Goal: Task Accomplishment & Management: Use online tool/utility

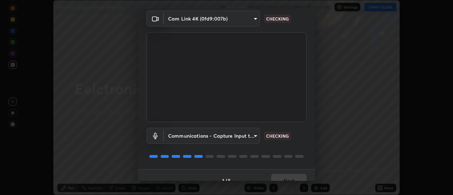
scroll to position [37, 0]
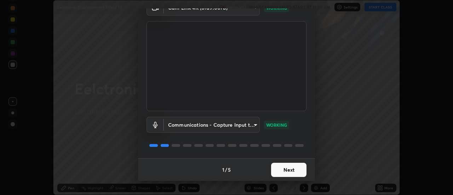
click at [290, 169] on button "Next" at bounding box center [288, 170] width 35 height 14
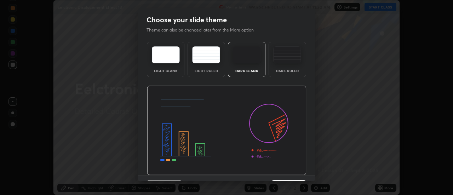
click at [293, 169] on img at bounding box center [226, 131] width 159 height 90
click at [295, 170] on img at bounding box center [226, 131] width 159 height 90
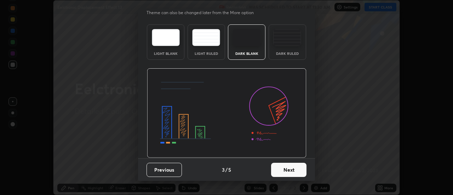
click at [283, 171] on button "Next" at bounding box center [288, 170] width 35 height 14
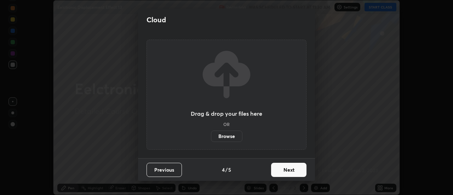
scroll to position [0, 0]
click at [285, 169] on button "Next" at bounding box center [288, 170] width 35 height 14
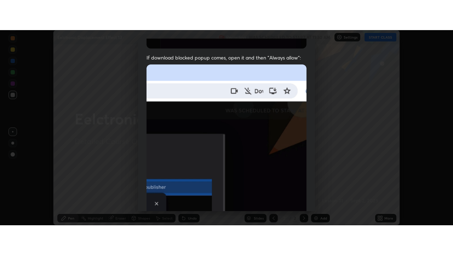
scroll to position [181, 0]
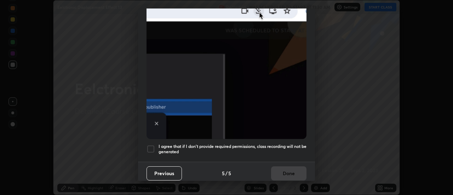
click at [275, 144] on h5 "I agree that if I don't provide required permissions, class recording will not …" at bounding box center [232, 149] width 148 height 11
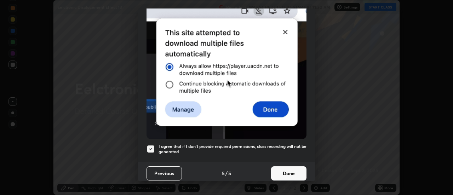
click at [279, 169] on button "Done" at bounding box center [288, 173] width 35 height 14
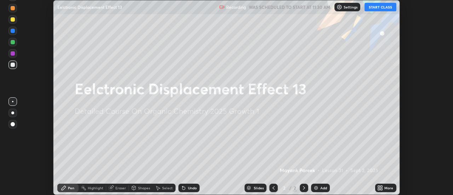
click at [322, 187] on div "Add" at bounding box center [323, 188] width 7 height 4
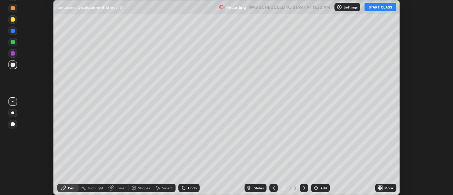
click at [381, 189] on icon at bounding box center [381, 189] width 2 height 2
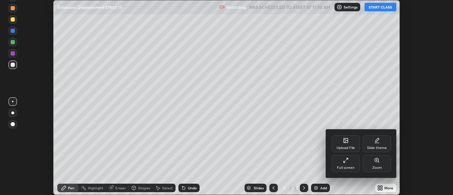
click at [341, 163] on div "Full screen" at bounding box center [345, 163] width 28 height 17
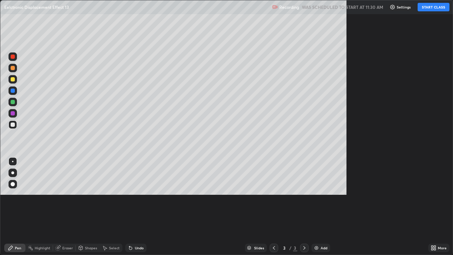
scroll to position [255, 453]
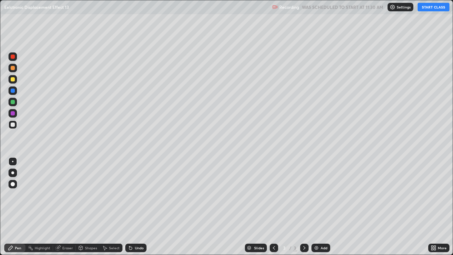
click at [429, 8] on button "START CLASS" at bounding box center [433, 7] width 32 height 8
click at [13, 125] on div at bounding box center [13, 124] width 4 height 4
click at [14, 125] on div at bounding box center [13, 124] width 4 height 4
click at [109, 194] on div "Select" at bounding box center [111, 247] width 23 height 8
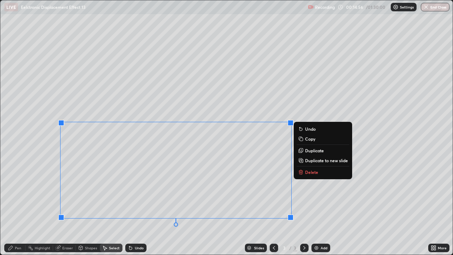
click at [305, 171] on p "Delete" at bounding box center [311, 172] width 13 height 6
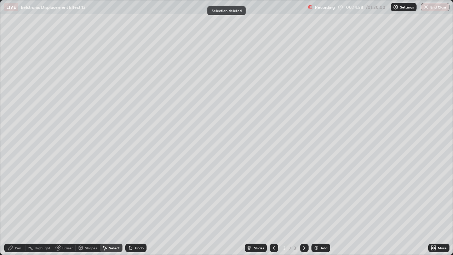
click at [269, 194] on div at bounding box center [273, 247] width 8 height 8
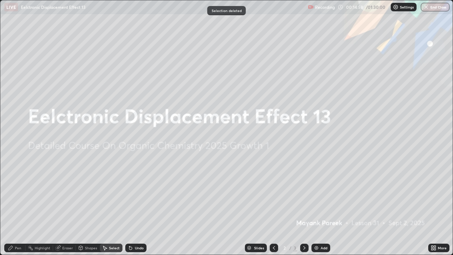
click at [303, 194] on icon at bounding box center [304, 248] width 6 height 6
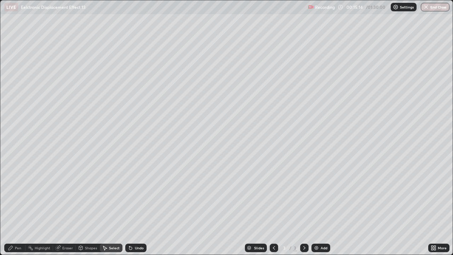
click at [17, 194] on div "Pen" at bounding box center [14, 247] width 21 height 8
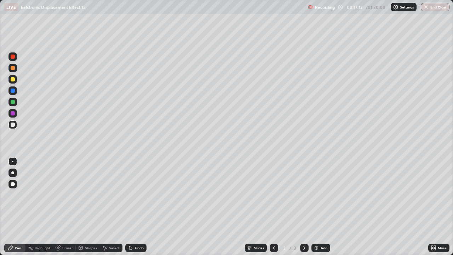
click at [13, 102] on div at bounding box center [13, 102] width 4 height 4
click at [14, 102] on div at bounding box center [13, 102] width 4 height 4
click at [17, 194] on div "Pen" at bounding box center [18, 248] width 6 height 4
click at [14, 127] on div at bounding box center [12, 124] width 8 height 8
click at [13, 124] on div at bounding box center [13, 124] width 4 height 4
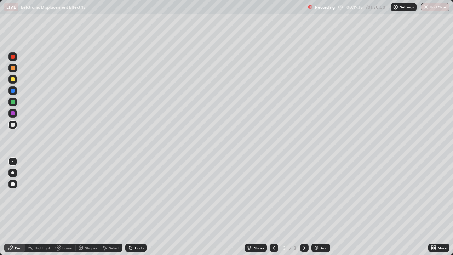
click at [12, 80] on div at bounding box center [13, 79] width 4 height 4
click at [13, 80] on div at bounding box center [13, 79] width 4 height 4
click at [14, 126] on div at bounding box center [13, 124] width 4 height 4
click at [14, 124] on div at bounding box center [13, 124] width 4 height 4
click at [129, 194] on icon at bounding box center [130, 247] width 3 height 3
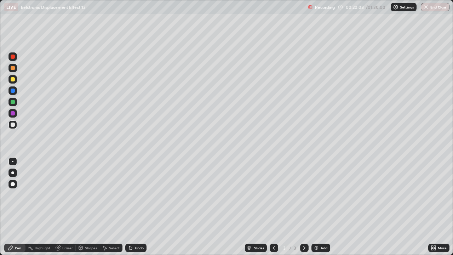
click at [129, 194] on icon at bounding box center [130, 247] width 3 height 3
click at [129, 194] on div "Undo" at bounding box center [135, 247] width 21 height 8
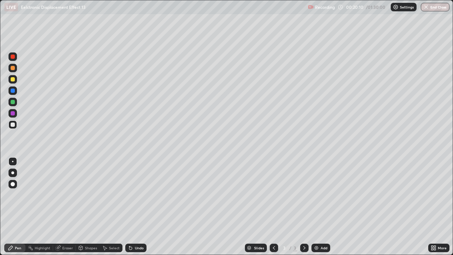
click at [129, 194] on icon at bounding box center [130, 247] width 3 height 3
click at [132, 194] on icon at bounding box center [131, 248] width 6 height 6
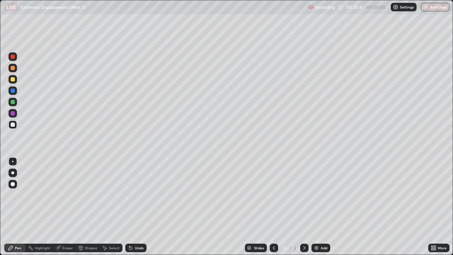
click at [132, 194] on icon at bounding box center [131, 248] width 6 height 6
click at [132, 194] on div "Undo" at bounding box center [135, 247] width 21 height 8
click at [40, 194] on div "Highlight" at bounding box center [43, 248] width 16 height 4
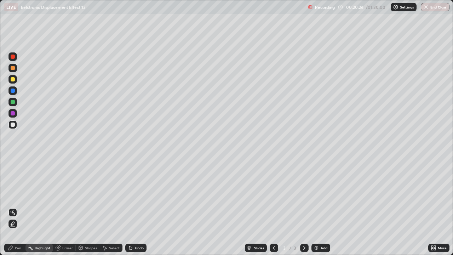
click at [18, 194] on div "Pen" at bounding box center [18, 248] width 6 height 4
click at [12, 102] on div at bounding box center [13, 102] width 4 height 4
click at [14, 102] on div at bounding box center [13, 102] width 4 height 4
click at [132, 194] on icon at bounding box center [131, 248] width 6 height 6
click at [135, 194] on div "Undo" at bounding box center [139, 248] width 9 height 4
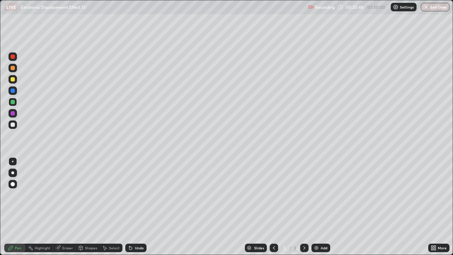
click at [134, 194] on div "Undo" at bounding box center [135, 247] width 21 height 8
click at [133, 194] on div "Undo" at bounding box center [135, 247] width 21 height 8
click at [132, 194] on icon at bounding box center [131, 248] width 6 height 6
click at [325, 194] on div "Add" at bounding box center [323, 248] width 7 height 4
click at [324, 194] on div "Add" at bounding box center [323, 248] width 7 height 4
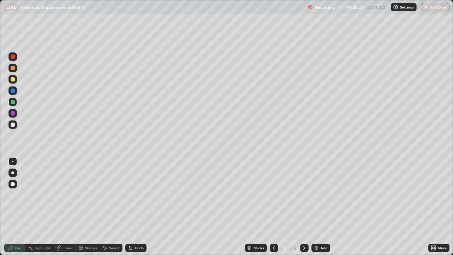
click at [12, 128] on div at bounding box center [12, 124] width 8 height 8
click at [14, 128] on div at bounding box center [12, 124] width 8 height 8
click at [314, 194] on img at bounding box center [316, 248] width 6 height 6
click at [13, 128] on div at bounding box center [12, 124] width 8 height 8
click at [13, 126] on div at bounding box center [13, 124] width 4 height 4
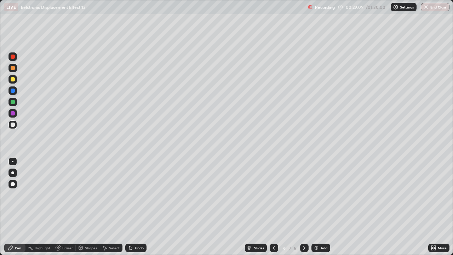
click at [13, 80] on div at bounding box center [13, 79] width 4 height 4
click at [14, 80] on div at bounding box center [13, 79] width 4 height 4
click at [12, 103] on div at bounding box center [13, 102] width 4 height 4
click at [13, 127] on div at bounding box center [12, 124] width 8 height 8
click at [12, 102] on div at bounding box center [13, 102] width 4 height 4
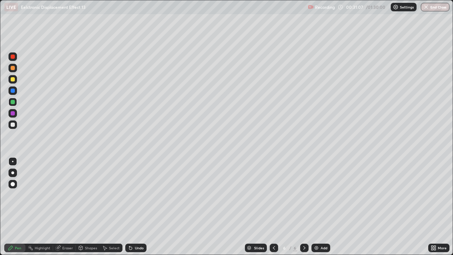
click at [14, 126] on div at bounding box center [13, 124] width 4 height 4
click at [14, 125] on div at bounding box center [13, 124] width 4 height 4
click at [135, 194] on div "Undo" at bounding box center [135, 247] width 21 height 8
click at [136, 194] on div "Undo" at bounding box center [135, 247] width 21 height 8
click at [12, 103] on div at bounding box center [13, 102] width 4 height 4
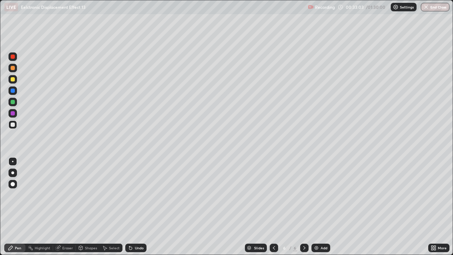
click at [13, 100] on div at bounding box center [13, 102] width 4 height 4
click at [12, 78] on div at bounding box center [13, 79] width 4 height 4
click at [13, 80] on div at bounding box center [13, 79] width 4 height 4
click at [14, 105] on div at bounding box center [12, 102] width 8 height 8
click at [13, 105] on div at bounding box center [12, 102] width 8 height 8
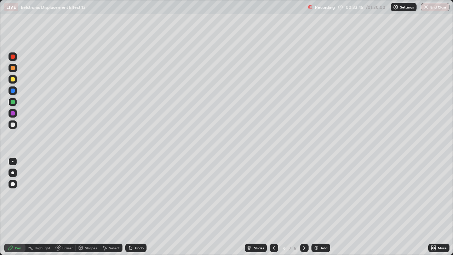
click at [13, 127] on div at bounding box center [12, 124] width 8 height 8
click at [13, 126] on div at bounding box center [13, 124] width 4 height 4
click at [135, 194] on div "Undo" at bounding box center [139, 248] width 9 height 4
click at [132, 194] on icon at bounding box center [131, 248] width 6 height 6
click at [130, 194] on icon at bounding box center [130, 247] width 3 height 3
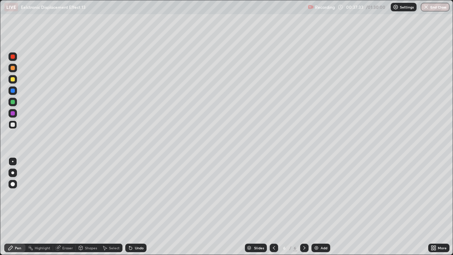
click at [130, 194] on icon at bounding box center [130, 247] width 3 height 3
click at [135, 194] on div "Undo" at bounding box center [139, 248] width 9 height 4
click at [136, 194] on div "Undo" at bounding box center [139, 248] width 9 height 4
click at [135, 194] on div "Undo" at bounding box center [139, 248] width 9 height 4
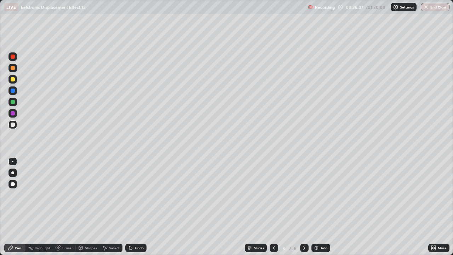
click at [135, 194] on div "Undo" at bounding box center [139, 248] width 9 height 4
click at [136, 194] on div "Undo" at bounding box center [139, 248] width 9 height 4
click at [137, 194] on div "Undo" at bounding box center [139, 248] width 9 height 4
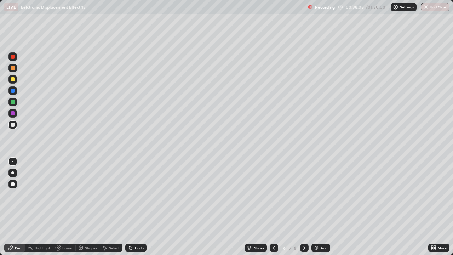
click at [138, 194] on div "Undo" at bounding box center [139, 248] width 9 height 4
click at [135, 194] on div "Undo" at bounding box center [139, 248] width 9 height 4
click at [14, 82] on div at bounding box center [12, 79] width 8 height 8
click at [12, 124] on div at bounding box center [13, 124] width 4 height 4
click at [13, 124] on div at bounding box center [13, 124] width 4 height 4
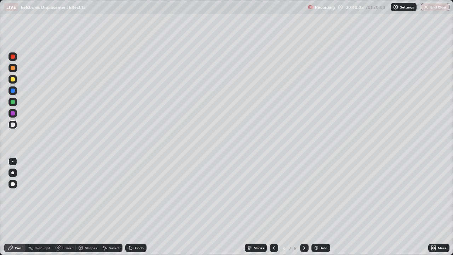
click at [13, 80] on div at bounding box center [13, 79] width 4 height 4
click at [13, 125] on div at bounding box center [13, 124] width 4 height 4
click at [18, 194] on div "Pen" at bounding box center [18, 248] width 6 height 4
click at [64, 194] on div "Eraser" at bounding box center [67, 248] width 11 height 4
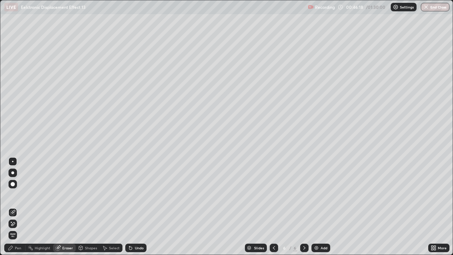
click at [132, 194] on icon at bounding box center [131, 248] width 6 height 6
click at [15, 194] on div "Pen" at bounding box center [14, 247] width 21 height 8
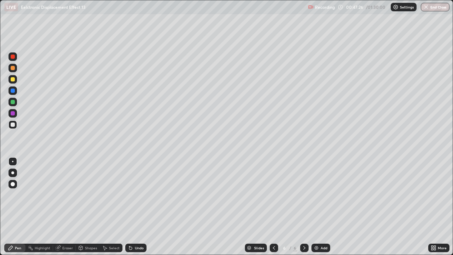
click at [318, 194] on img at bounding box center [316, 248] width 6 height 6
click at [271, 194] on icon at bounding box center [274, 248] width 6 height 6
click at [304, 194] on icon at bounding box center [304, 248] width 2 height 4
click at [12, 123] on div at bounding box center [13, 124] width 4 height 4
click at [13, 78] on div at bounding box center [13, 79] width 4 height 4
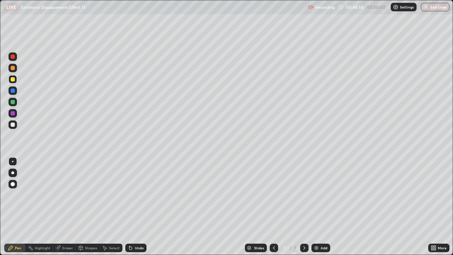
click at [93, 194] on div "Shapes" at bounding box center [91, 248] width 12 height 4
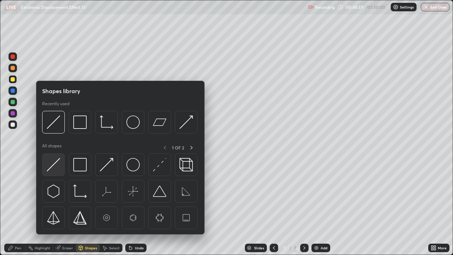
click at [57, 169] on img at bounding box center [53, 164] width 13 height 13
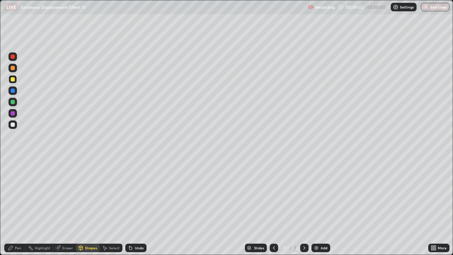
click at [17, 194] on div "Pen" at bounding box center [18, 248] width 6 height 4
click at [14, 124] on div at bounding box center [13, 124] width 4 height 4
click at [129, 194] on icon at bounding box center [129, 246] width 1 height 1
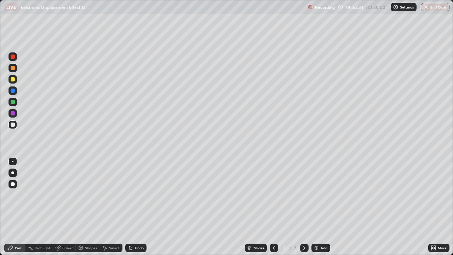
click at [14, 78] on div at bounding box center [13, 79] width 4 height 4
click at [14, 66] on div at bounding box center [13, 68] width 4 height 4
click at [132, 194] on icon at bounding box center [131, 248] width 6 height 6
click at [135, 194] on div "Undo" at bounding box center [139, 248] width 9 height 4
click at [133, 194] on div "Undo" at bounding box center [135, 247] width 21 height 8
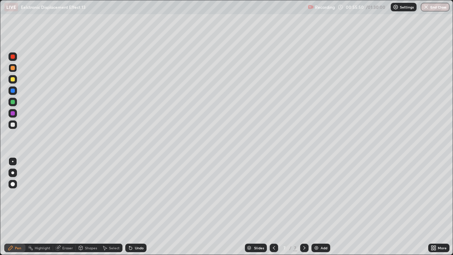
click at [133, 194] on div "Undo" at bounding box center [135, 247] width 21 height 8
click at [135, 194] on div "Undo" at bounding box center [139, 248] width 9 height 4
click at [133, 194] on div "Undo" at bounding box center [135, 247] width 21 height 8
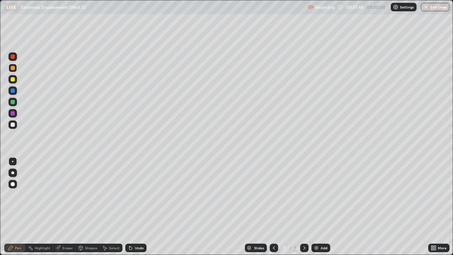
click at [14, 103] on div at bounding box center [12, 102] width 8 height 8
click at [139, 194] on div "Undo" at bounding box center [135, 247] width 21 height 8
click at [139, 194] on div "Undo" at bounding box center [139, 248] width 9 height 4
click at [140, 194] on div "Undo" at bounding box center [139, 248] width 9 height 4
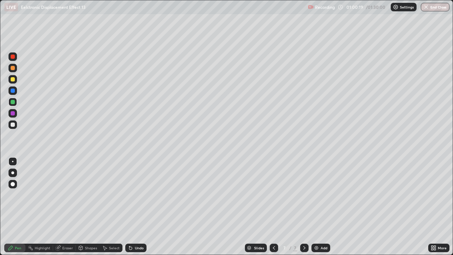
click at [139, 194] on div "Undo" at bounding box center [139, 248] width 9 height 4
click at [109, 194] on div "Select" at bounding box center [111, 247] width 23 height 8
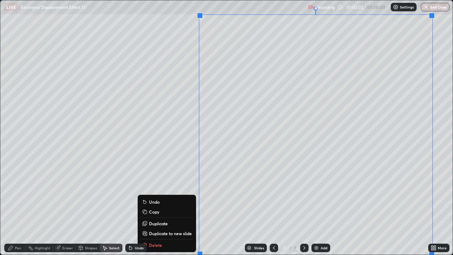
click at [168, 194] on p "Duplicate to new slide" at bounding box center [170, 233] width 43 height 6
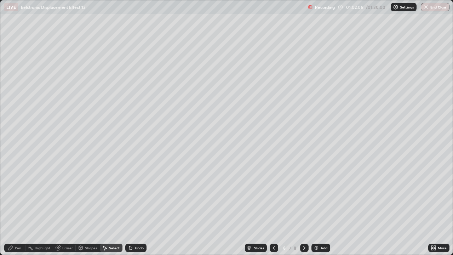
click at [13, 194] on icon at bounding box center [11, 248] width 6 height 6
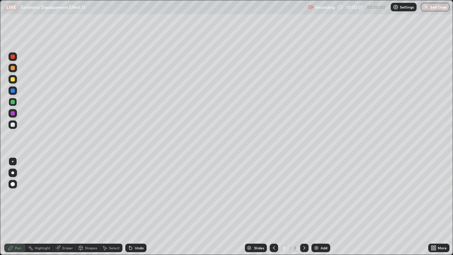
click at [13, 123] on div at bounding box center [13, 124] width 4 height 4
click at [13, 124] on div at bounding box center [13, 124] width 4 height 4
click at [135, 194] on div "Undo" at bounding box center [139, 248] width 9 height 4
click at [133, 194] on div "Undo" at bounding box center [135, 247] width 21 height 8
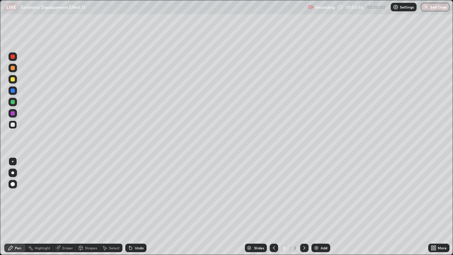
click at [64, 194] on div "Eraser" at bounding box center [67, 248] width 11 height 4
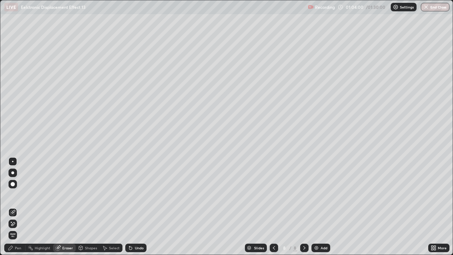
click at [16, 194] on div "Pen" at bounding box center [14, 247] width 21 height 8
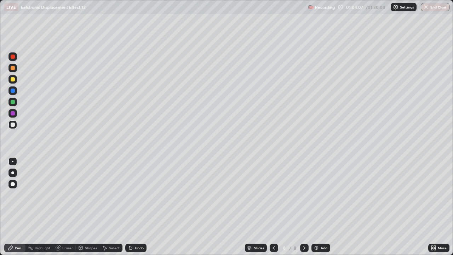
click at [129, 194] on icon at bounding box center [130, 247] width 3 height 3
click at [130, 194] on icon at bounding box center [130, 247] width 3 height 3
click at [129, 194] on icon at bounding box center [130, 247] width 3 height 3
click at [60, 194] on icon at bounding box center [58, 248] width 6 height 6
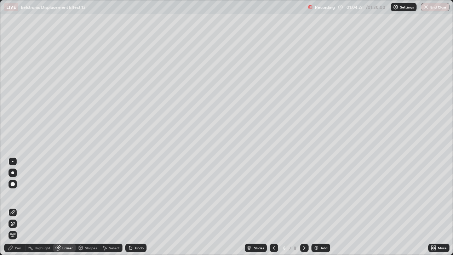
click at [17, 194] on div "Pen" at bounding box center [14, 247] width 21 height 8
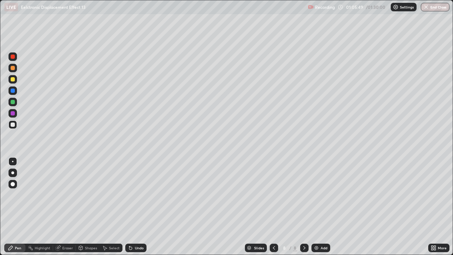
click at [107, 194] on div "Select" at bounding box center [111, 247] width 23 height 8
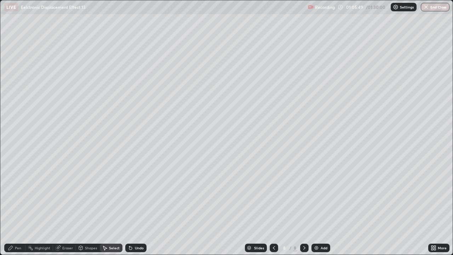
click at [109, 194] on div "Select" at bounding box center [114, 248] width 11 height 4
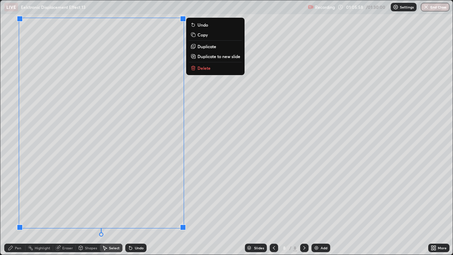
click at [210, 56] on p "Duplicate to new slide" at bounding box center [218, 56] width 43 height 6
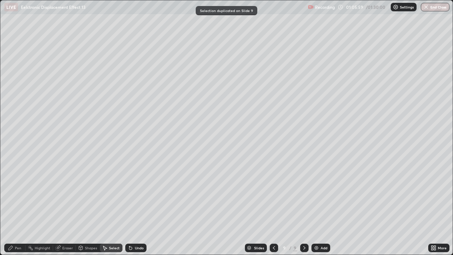
click at [86, 194] on div "Shapes" at bounding box center [91, 248] width 12 height 4
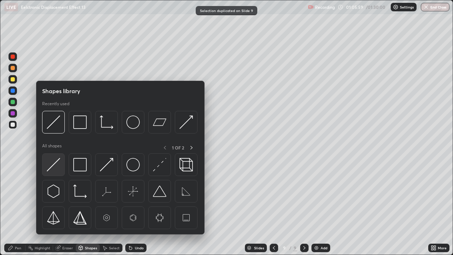
click at [51, 161] on img at bounding box center [53, 164] width 13 height 13
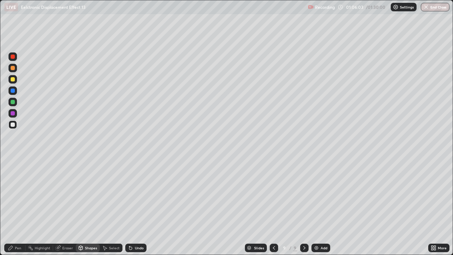
click at [18, 194] on div "Pen" at bounding box center [18, 248] width 6 height 4
click at [142, 194] on div "Undo" at bounding box center [135, 247] width 21 height 8
click at [143, 194] on div "Undo" at bounding box center [135, 247] width 21 height 8
click at [145, 194] on div "Undo" at bounding box center [135, 247] width 21 height 8
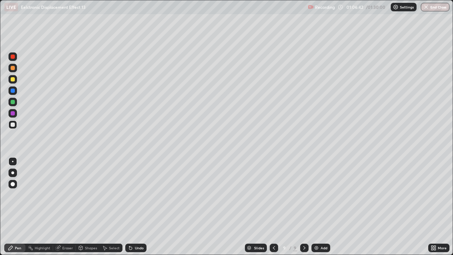
click at [145, 194] on div "Undo" at bounding box center [135, 247] width 21 height 8
click at [65, 194] on div "Eraser" at bounding box center [67, 248] width 11 height 4
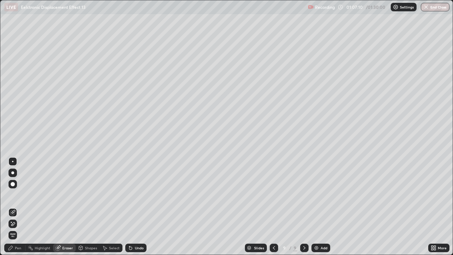
click at [14, 194] on div "Pen" at bounding box center [14, 247] width 21 height 8
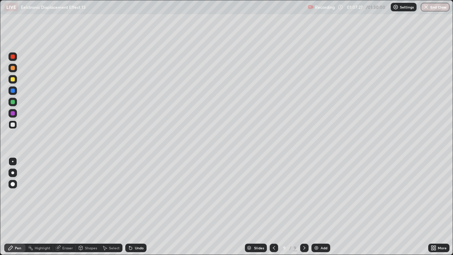
click at [13, 80] on div at bounding box center [13, 79] width 4 height 4
click at [15, 124] on div at bounding box center [12, 124] width 8 height 8
click at [16, 126] on div at bounding box center [12, 124] width 8 height 8
click at [13, 126] on div at bounding box center [13, 124] width 4 height 4
click at [13, 81] on div at bounding box center [13, 79] width 4 height 4
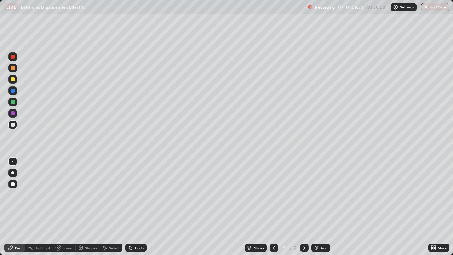
click at [13, 80] on div at bounding box center [13, 79] width 4 height 4
click at [132, 194] on icon at bounding box center [131, 248] width 6 height 6
click at [13, 127] on div at bounding box center [12, 124] width 8 height 8
click at [14, 87] on div at bounding box center [12, 90] width 8 height 8
click at [13, 83] on div at bounding box center [12, 79] width 8 height 8
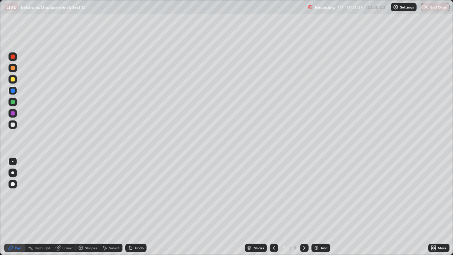
click at [13, 80] on div at bounding box center [13, 79] width 4 height 4
click at [137, 194] on div "Undo" at bounding box center [135, 247] width 21 height 8
click at [135, 194] on div "Undo" at bounding box center [135, 247] width 21 height 8
click at [139, 194] on div "Undo" at bounding box center [135, 247] width 21 height 8
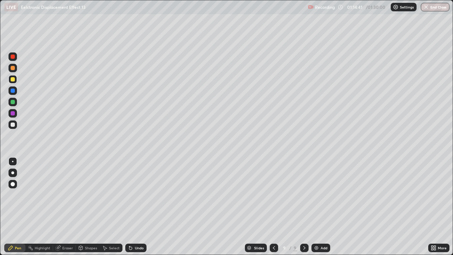
click at [135, 194] on div "Undo" at bounding box center [139, 248] width 9 height 4
click at [136, 194] on div "Undo" at bounding box center [135, 247] width 21 height 8
click at [111, 194] on div "Select" at bounding box center [114, 248] width 11 height 4
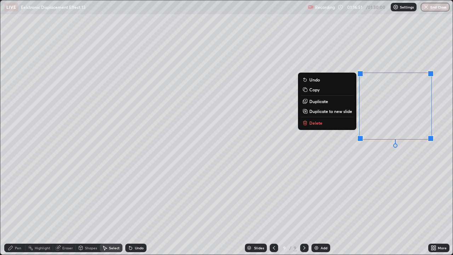
click at [316, 124] on p "Delete" at bounding box center [315, 123] width 13 height 6
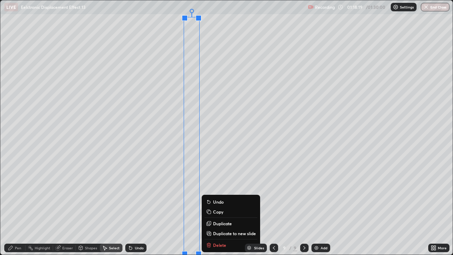
click at [211, 179] on div "0 ° Undo Copy Duplicate Duplicate to new slide Delete" at bounding box center [226, 127] width 452 height 254
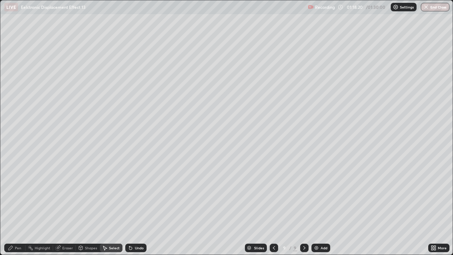
click at [18, 194] on div "Pen" at bounding box center [18, 248] width 6 height 4
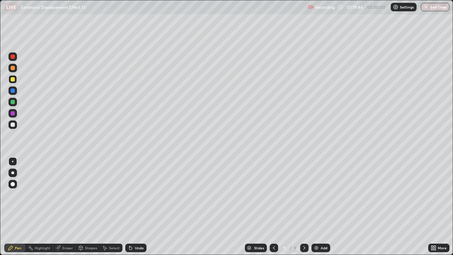
click at [13, 68] on div at bounding box center [13, 68] width 4 height 4
click at [14, 68] on div at bounding box center [13, 68] width 4 height 4
click at [66, 194] on div "Eraser" at bounding box center [67, 248] width 11 height 4
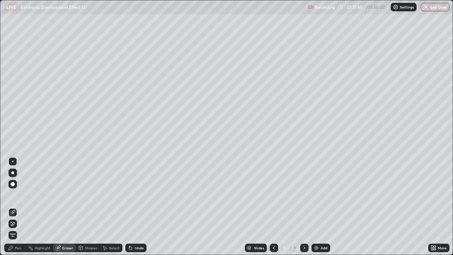
click at [40, 194] on div "Highlight" at bounding box center [43, 248] width 16 height 4
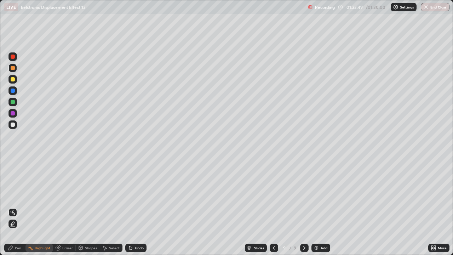
click at [109, 194] on div "Select" at bounding box center [111, 247] width 23 height 8
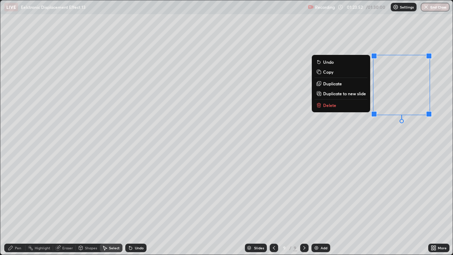
click at [340, 106] on button "Delete" at bounding box center [340, 105] width 53 height 8
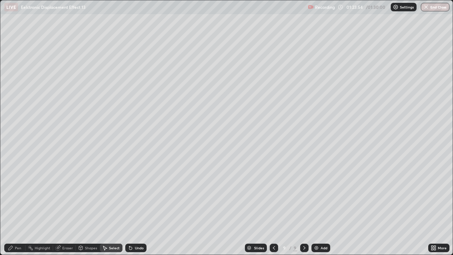
click at [20, 194] on div "Pen" at bounding box center [14, 247] width 21 height 8
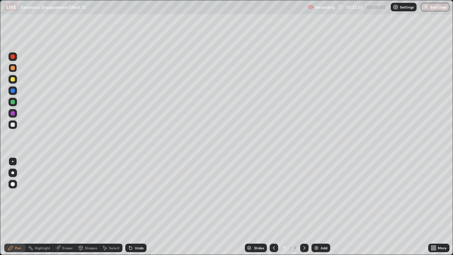
click at [11, 124] on div at bounding box center [13, 124] width 4 height 4
click at [11, 125] on div at bounding box center [13, 124] width 4 height 4
click at [142, 194] on div "Undo" at bounding box center [139, 248] width 9 height 4
click at [145, 194] on div "Undo" at bounding box center [135, 247] width 21 height 8
click at [12, 81] on div at bounding box center [13, 79] width 4 height 4
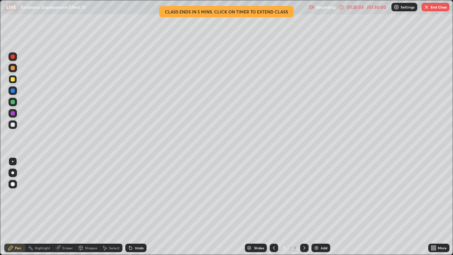
click at [352, 8] on div "01:25:03" at bounding box center [355, 7] width 20 height 4
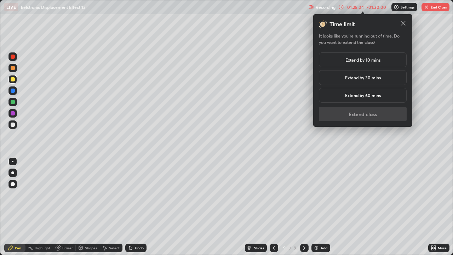
click at [359, 61] on h5 "Extend by 10 mins" at bounding box center [362, 60] width 35 height 6
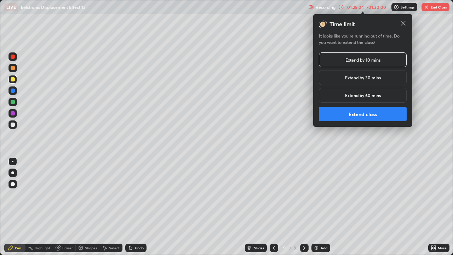
click at [358, 116] on button "Extend class" at bounding box center [363, 114] width 88 height 14
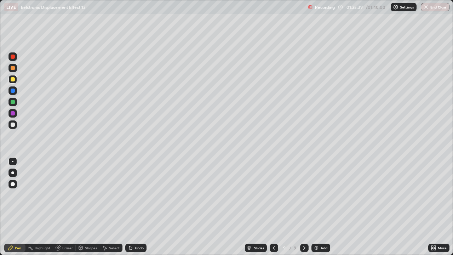
click at [22, 194] on div "Pen" at bounding box center [14, 247] width 21 height 8
click at [21, 194] on div "Pen" at bounding box center [18, 248] width 6 height 4
click at [13, 125] on div at bounding box center [13, 124] width 4 height 4
click at [11, 81] on div at bounding box center [13, 79] width 4 height 4
click at [112, 194] on div "Select" at bounding box center [114, 248] width 11 height 4
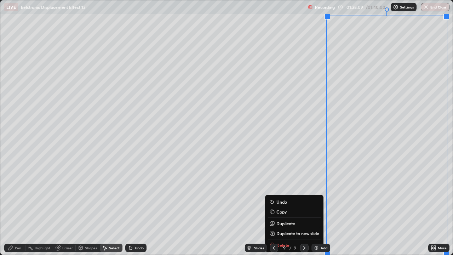
click at [286, 194] on p "Duplicate to new slide" at bounding box center [297, 233] width 43 height 6
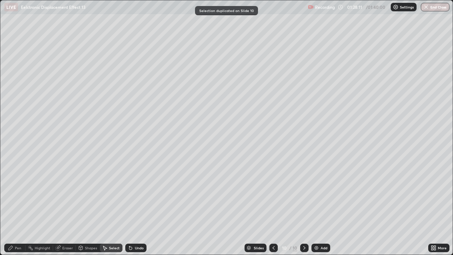
click at [66, 194] on div "Eraser" at bounding box center [67, 248] width 11 height 4
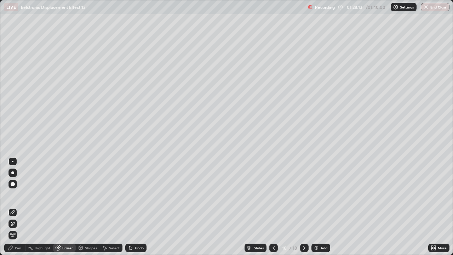
click at [18, 194] on div "Pen" at bounding box center [14, 247] width 21 height 8
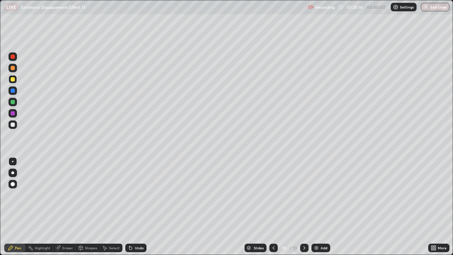
click at [12, 125] on div at bounding box center [13, 124] width 4 height 4
click at [13, 126] on div at bounding box center [13, 124] width 4 height 4
click at [129, 194] on icon at bounding box center [129, 246] width 1 height 1
click at [63, 194] on div "Eraser" at bounding box center [64, 247] width 23 height 8
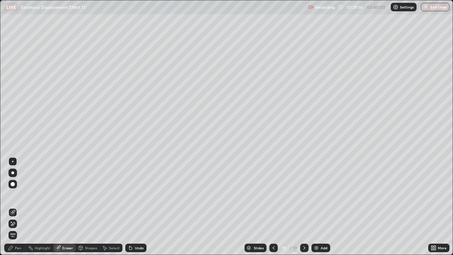
click at [21, 194] on div "Pen" at bounding box center [14, 247] width 21 height 8
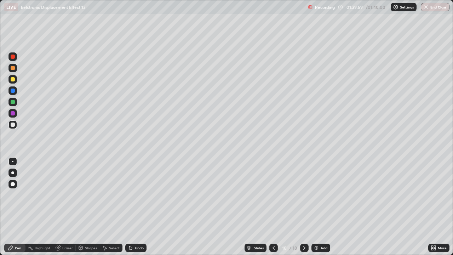
click at [83, 194] on icon at bounding box center [81, 248] width 6 height 6
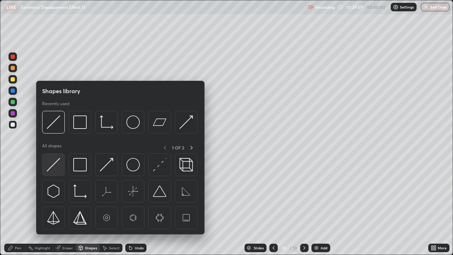
click at [59, 164] on img at bounding box center [53, 164] width 13 height 13
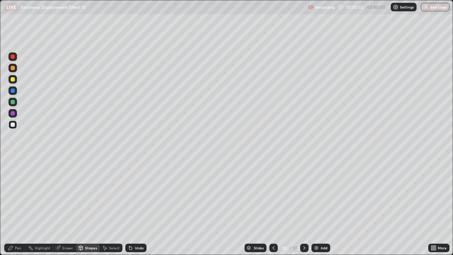
click at [18, 194] on div "Pen" at bounding box center [18, 248] width 6 height 4
click at [14, 79] on div at bounding box center [13, 79] width 4 height 4
click at [13, 124] on div at bounding box center [13, 124] width 4 height 4
click at [34, 194] on div "Highlight" at bounding box center [39, 247] width 28 height 8
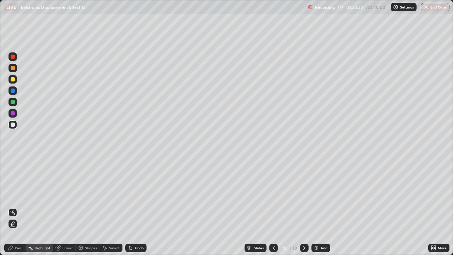
click at [17, 194] on div "Pen" at bounding box center [14, 247] width 21 height 8
click at [14, 122] on div at bounding box center [13, 124] width 4 height 4
click at [14, 124] on div at bounding box center [13, 124] width 4 height 4
click at [14, 79] on div at bounding box center [13, 79] width 4 height 4
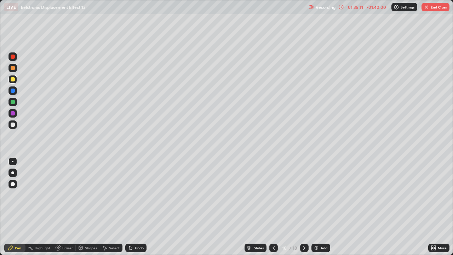
click at [317, 194] on img at bounding box center [316, 248] width 6 height 6
click at [114, 194] on div "Select" at bounding box center [114, 248] width 11 height 4
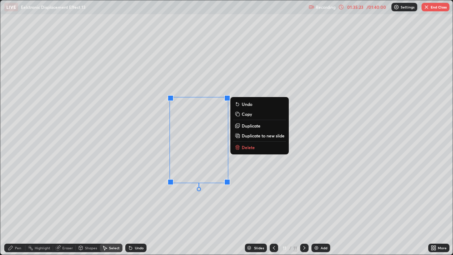
click at [244, 147] on p "Delete" at bounding box center [247, 147] width 13 height 6
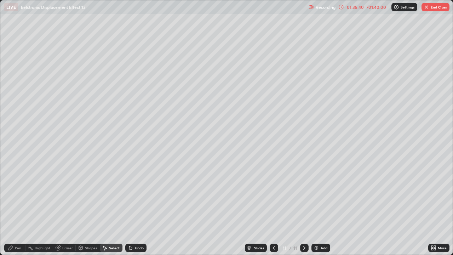
click at [273, 194] on icon at bounding box center [274, 248] width 6 height 6
click at [16, 194] on div "Pen" at bounding box center [14, 247] width 21 height 8
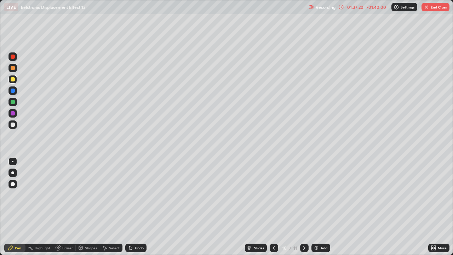
click at [18, 194] on div "Pen" at bounding box center [18, 248] width 6 height 4
click at [13, 68] on div at bounding box center [13, 68] width 4 height 4
click at [14, 68] on div at bounding box center [13, 68] width 4 height 4
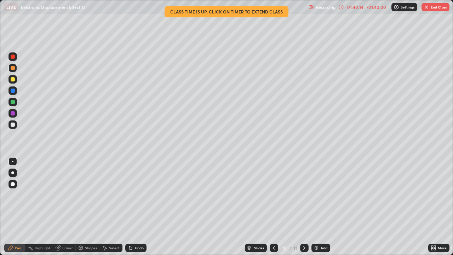
click at [358, 7] on div "01:40:14" at bounding box center [355, 7] width 20 height 4
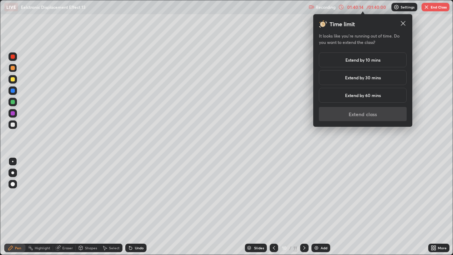
click at [362, 62] on h5 "Extend by 10 mins" at bounding box center [362, 60] width 35 height 6
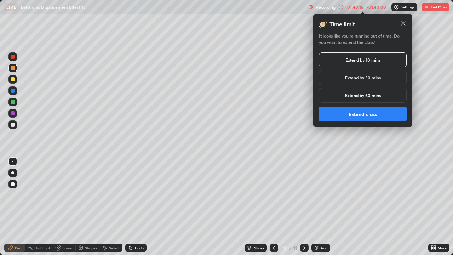
click at [362, 117] on button "Extend class" at bounding box center [363, 114] width 88 height 14
